Goal: Information Seeking & Learning: Find specific fact

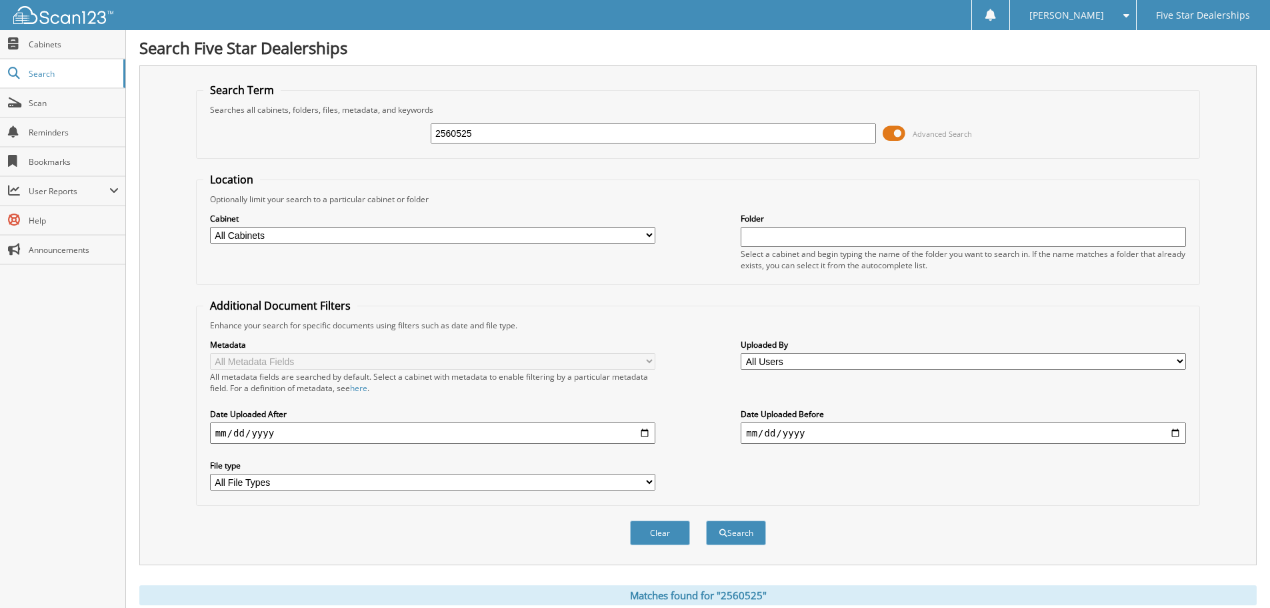
drag, startPoint x: 515, startPoint y: 129, endPoint x: 135, endPoint y: 109, distance: 380.0
click at [135, 109] on div "Search Five Star Dealerships Search Term Searches all cabinets, folders, files,…" at bounding box center [698, 398] width 1144 height 797
type input "2240333"
click at [706, 520] on button "Search" at bounding box center [736, 532] width 60 height 25
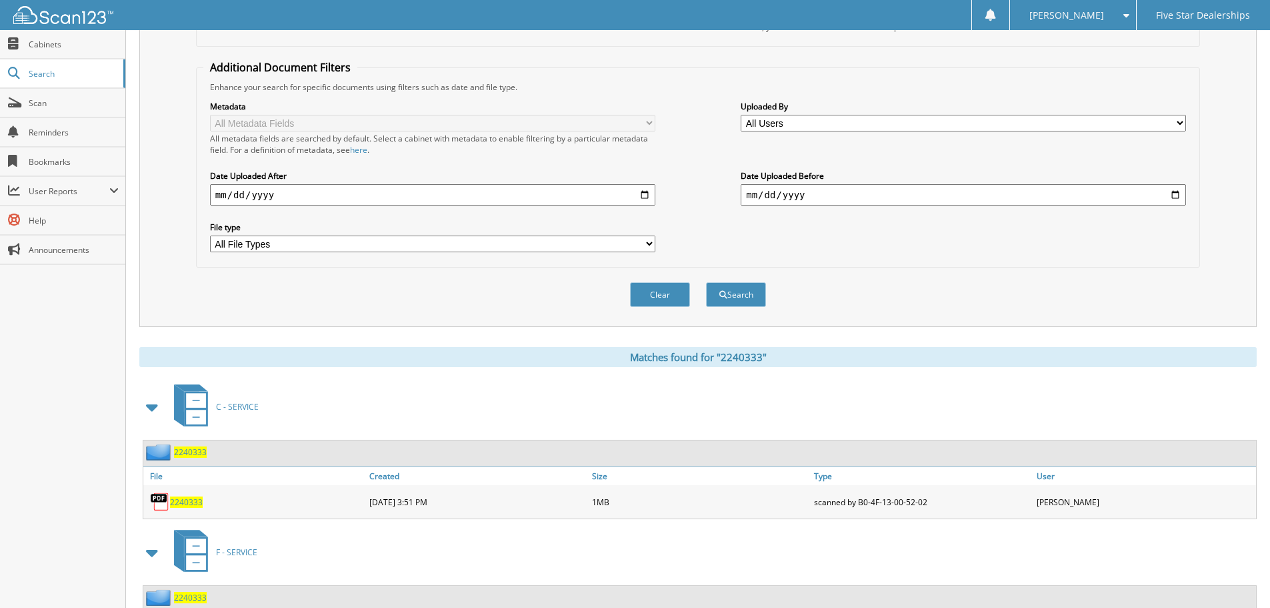
scroll to position [267, 0]
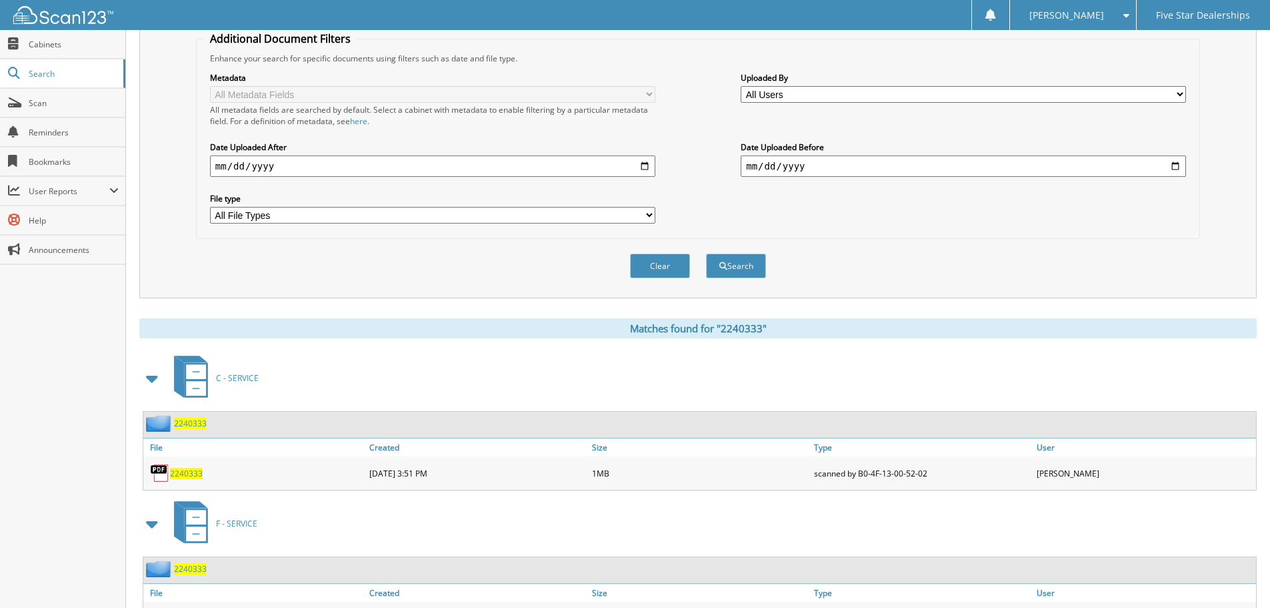
click at [196, 469] on span "2240333" at bounding box center [186, 472] width 33 height 11
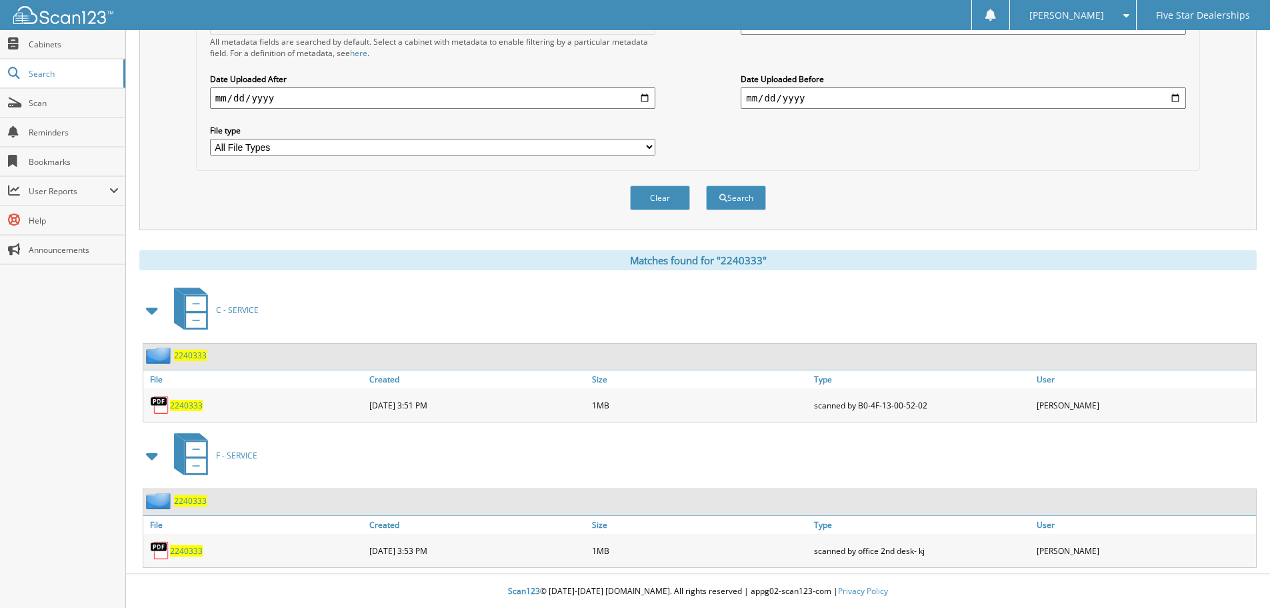
scroll to position [335, 0]
click at [195, 550] on span "2240333" at bounding box center [186, 550] width 33 height 11
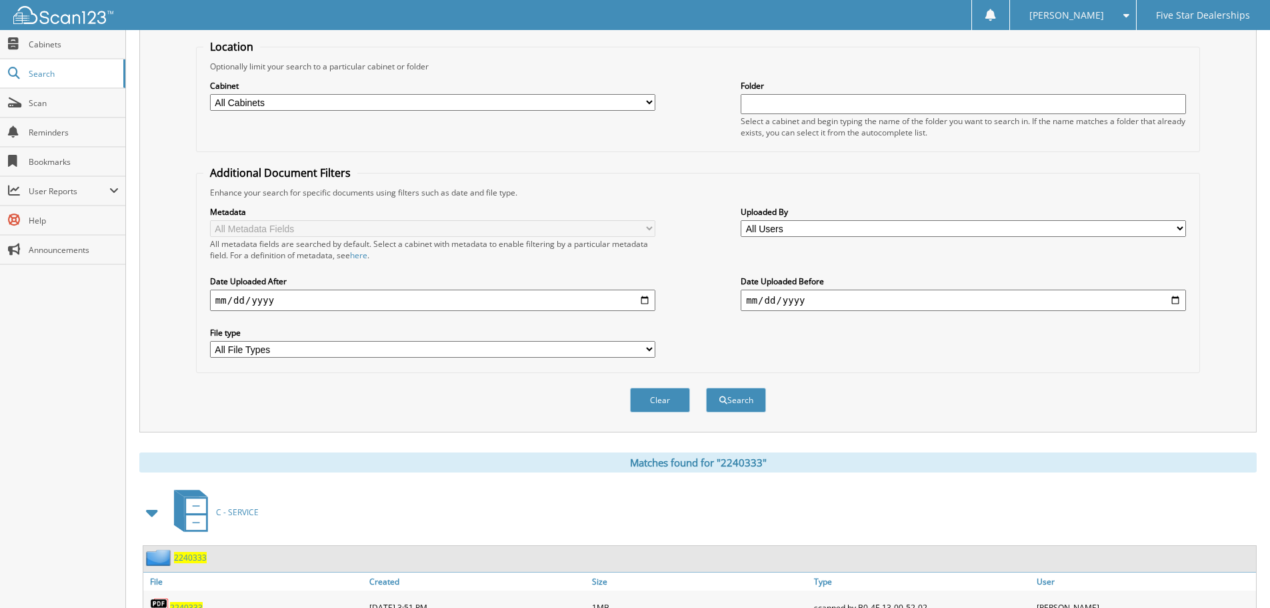
scroll to position [0, 0]
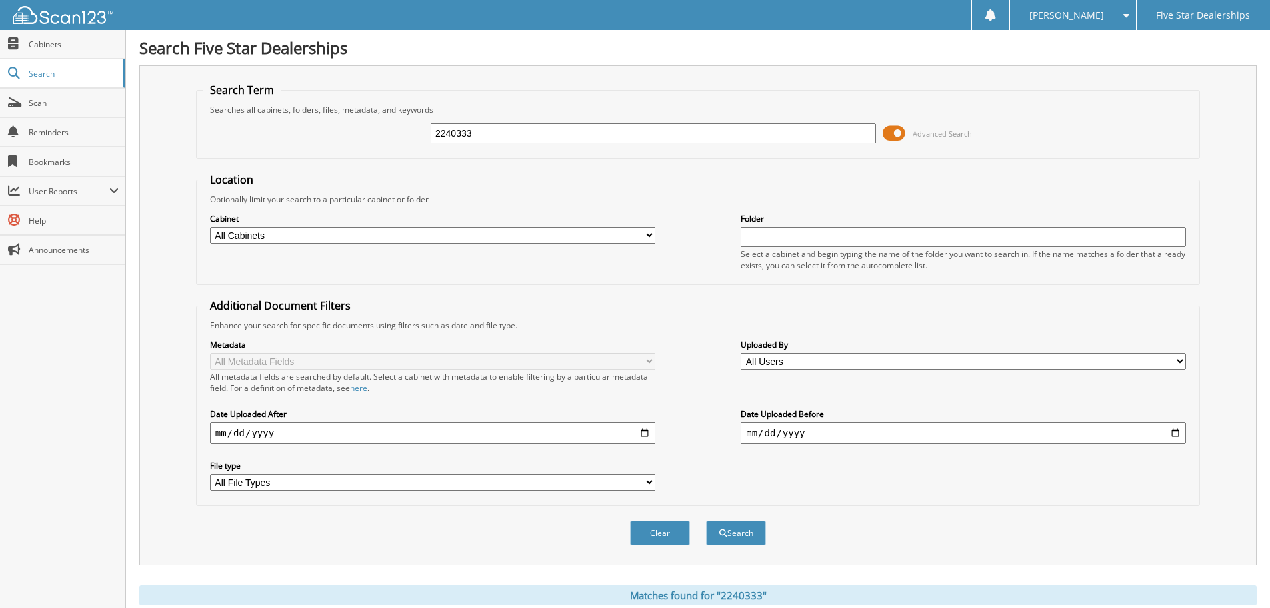
drag, startPoint x: 480, startPoint y: 135, endPoint x: 447, endPoint y: 136, distance: 32.7
click at [447, 136] on input "2240333" at bounding box center [653, 133] width 445 height 20
type input "2239398"
click at [706, 520] on button "Search" at bounding box center [736, 532] width 60 height 25
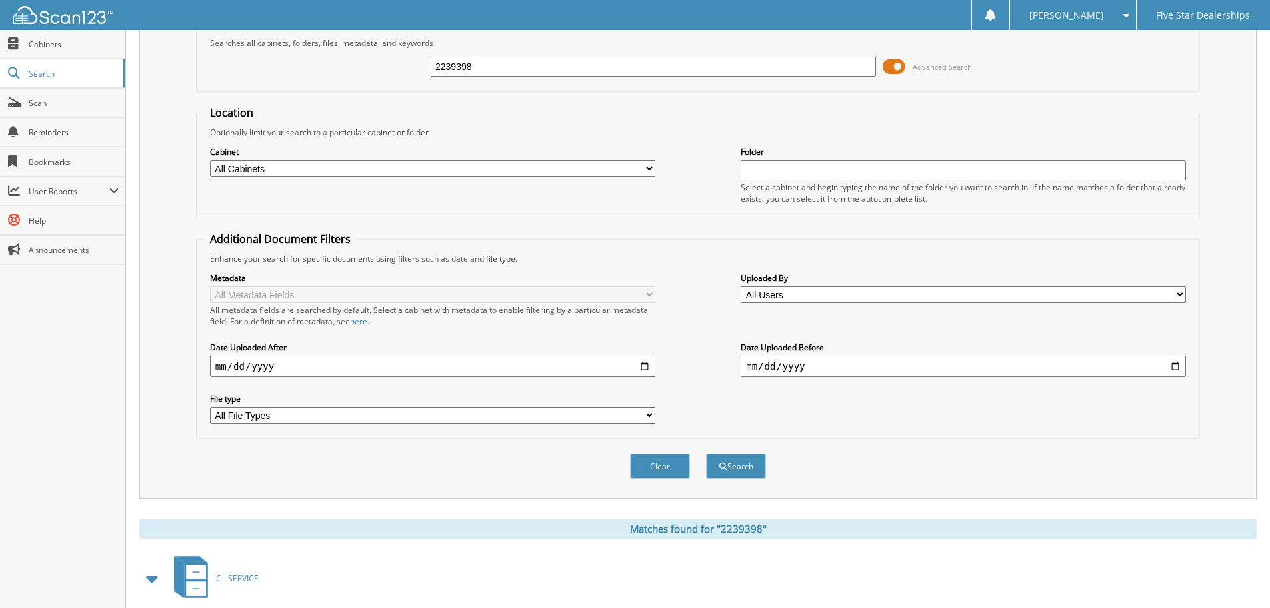
scroll to position [190, 0]
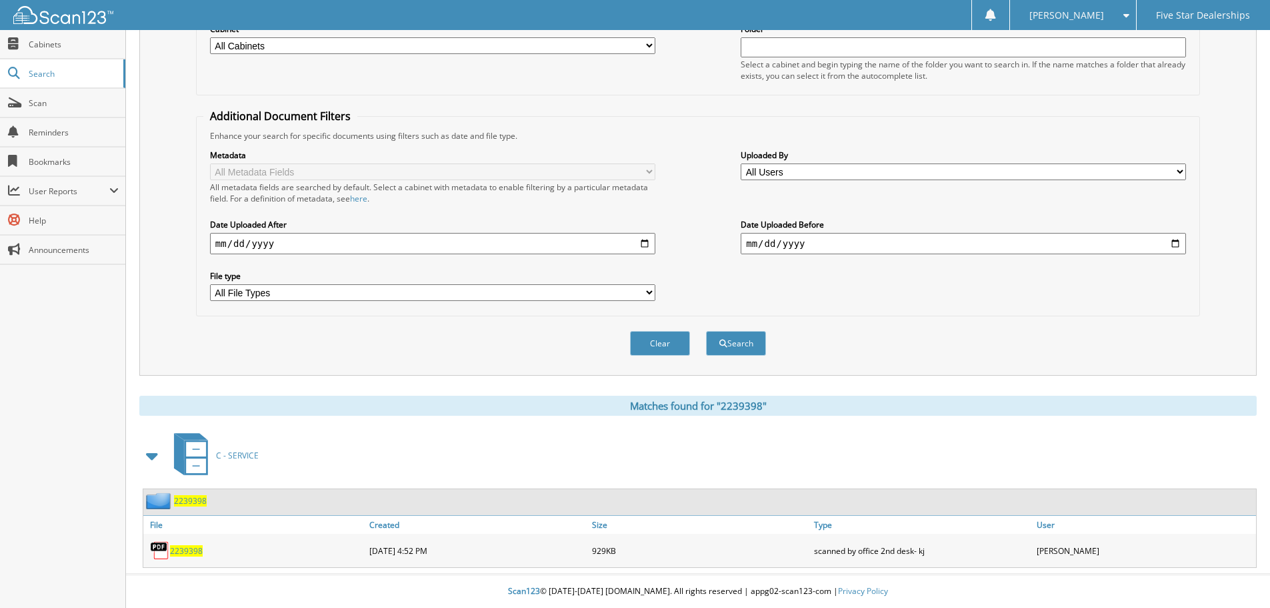
click at [183, 549] on span "2239398" at bounding box center [186, 550] width 33 height 11
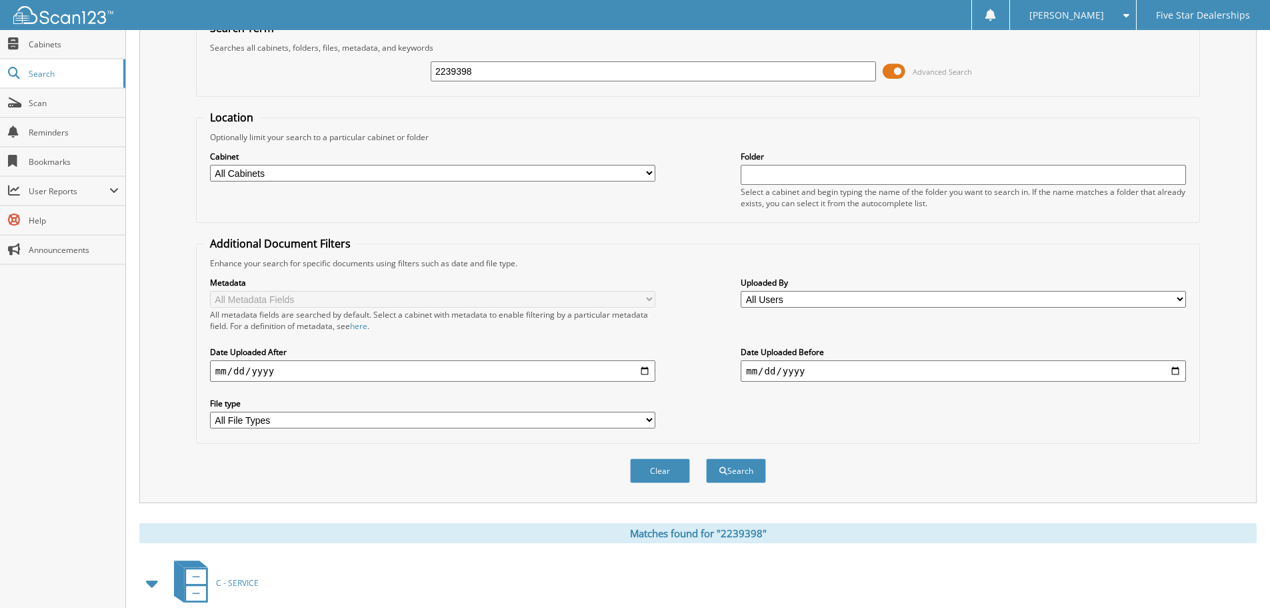
scroll to position [0, 0]
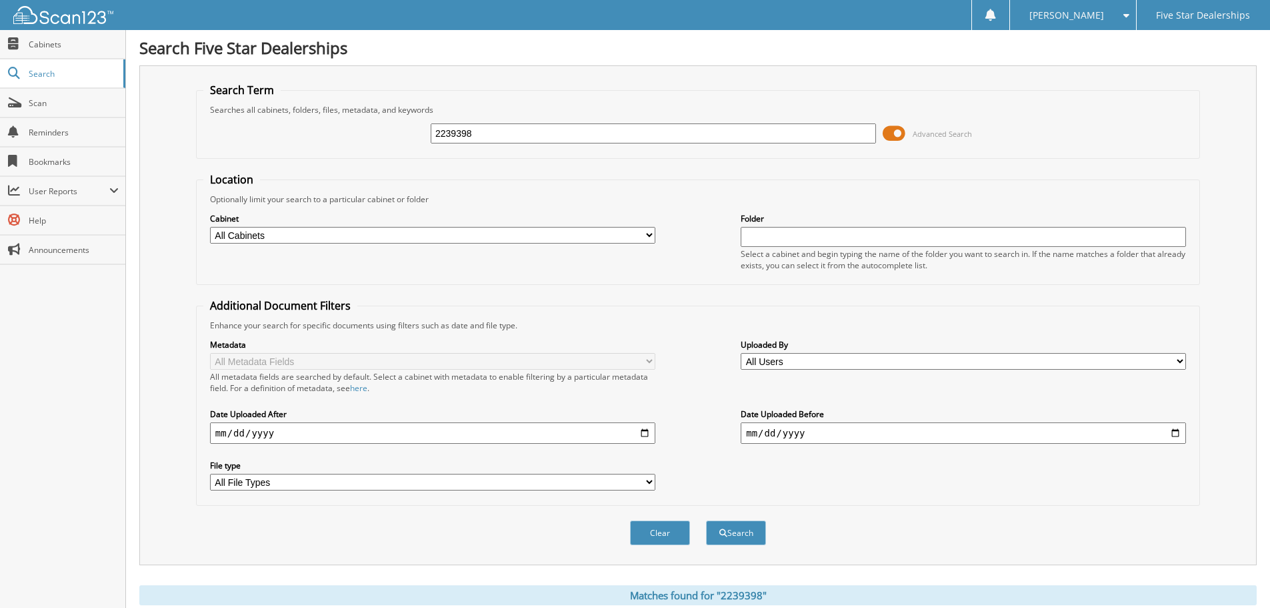
drag, startPoint x: 581, startPoint y: 134, endPoint x: -9, endPoint y: 101, distance: 591.8
click at [0, 101] on html "[PERSON_NAME] Settings Logout Five Star Dealerships Close Cabinets Search Scan …" at bounding box center [635, 398] width 1270 height 797
type input "2236497"
click at [738, 535] on button "Search" at bounding box center [736, 532] width 60 height 25
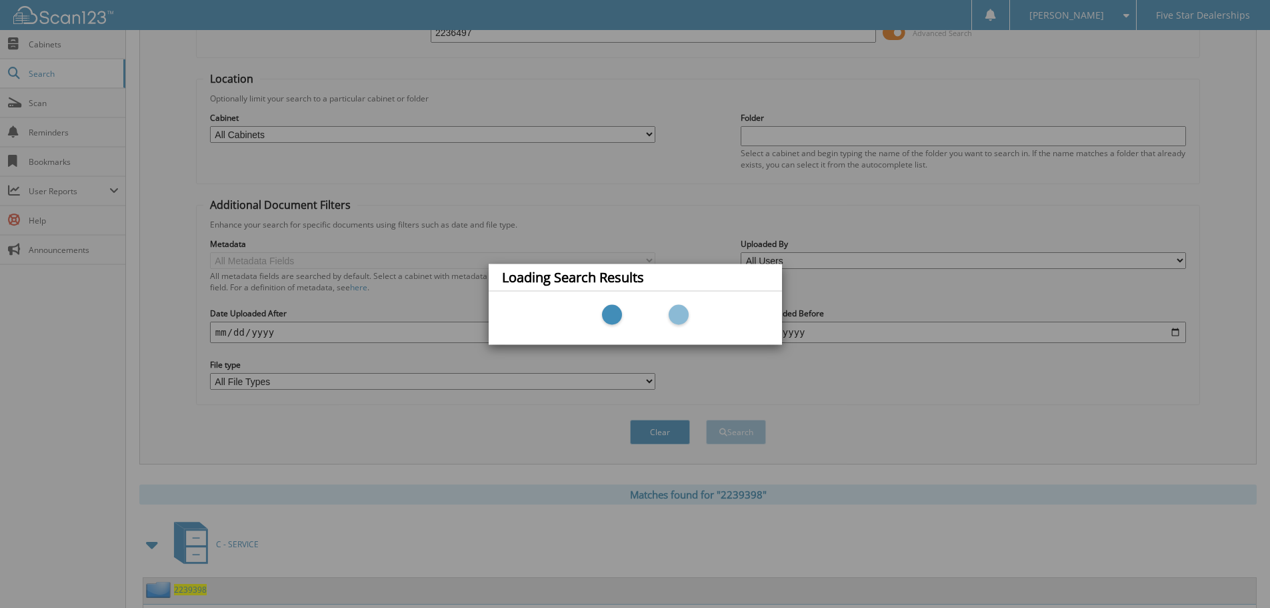
scroll to position [190, 0]
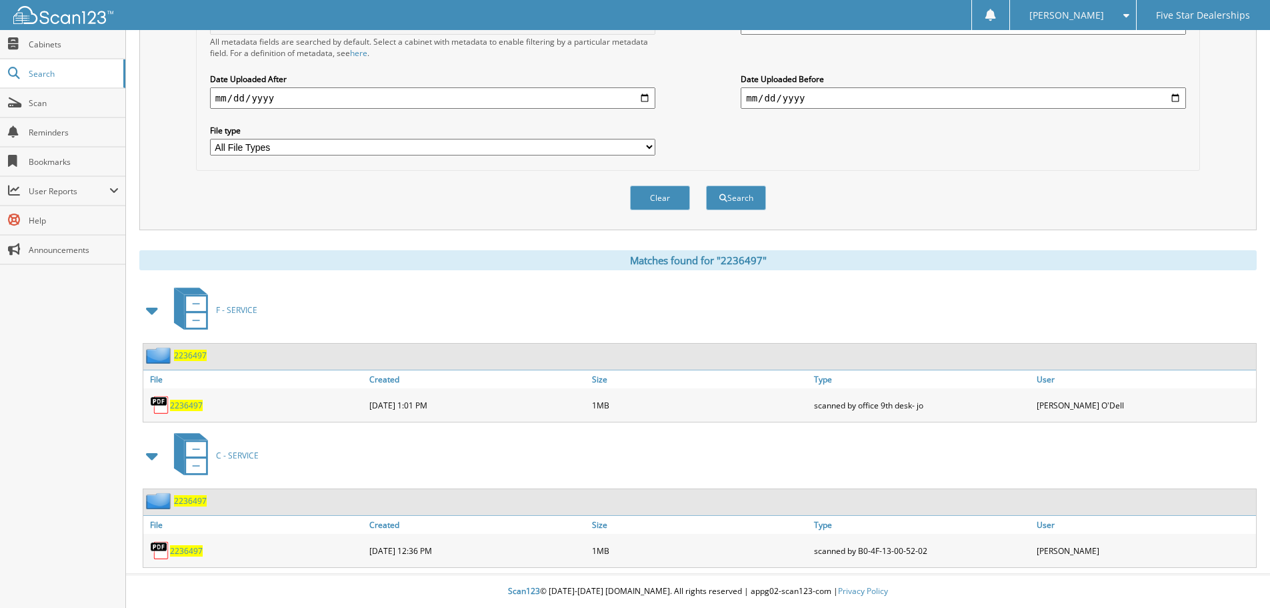
click at [191, 402] on span "2236497" at bounding box center [186, 404] width 33 height 11
